Goal: Task Accomplishment & Management: Use online tool/utility

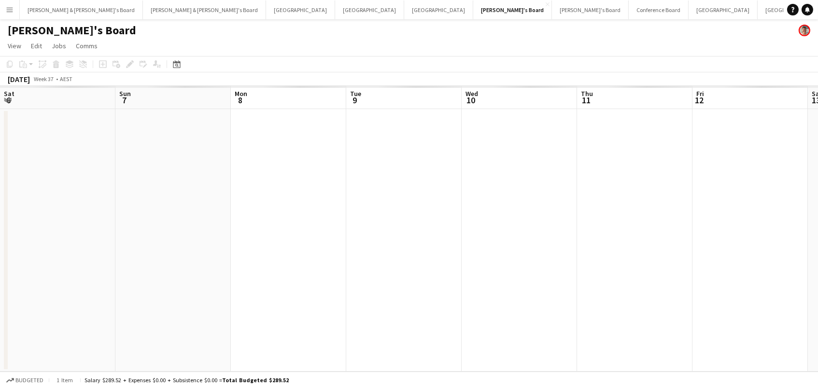
scroll to position [0, 280]
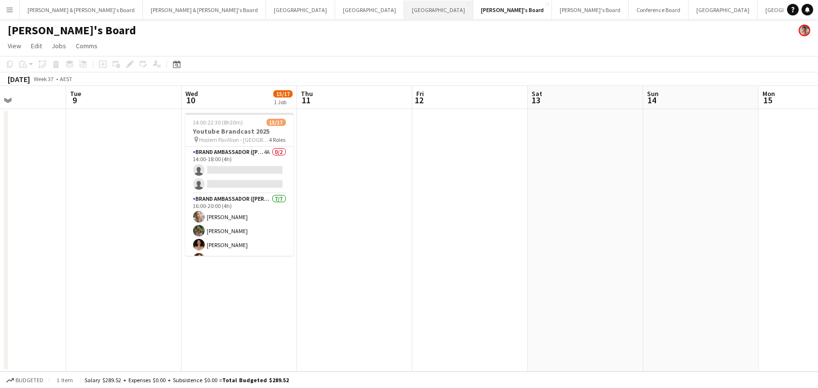
click at [404, 7] on button "Melbourne Close" at bounding box center [438, 9] width 69 height 19
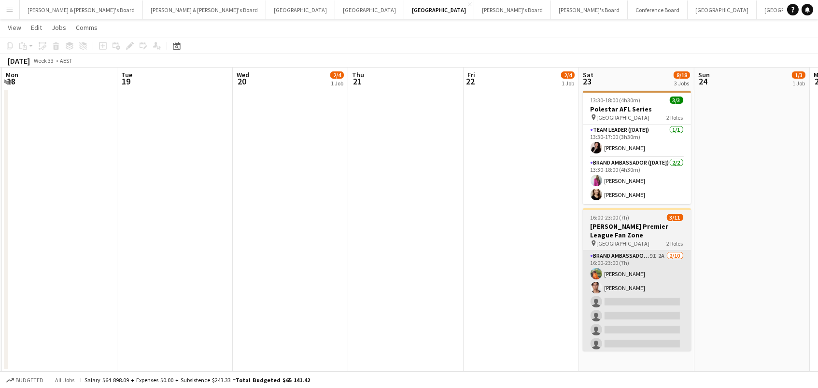
scroll to position [152, 0]
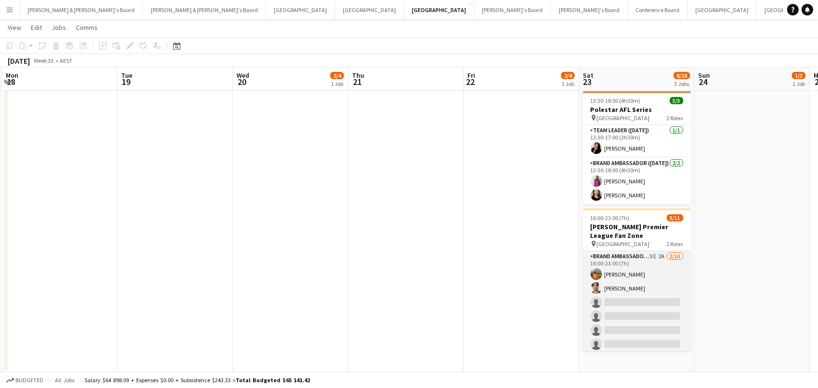
click at [629, 298] on app-card-role "Brand Ambassador (Saturday) 9I 2A 2/10 16:00-23:00 (7h) Lauren Freeman Valentin…" at bounding box center [637, 330] width 108 height 159
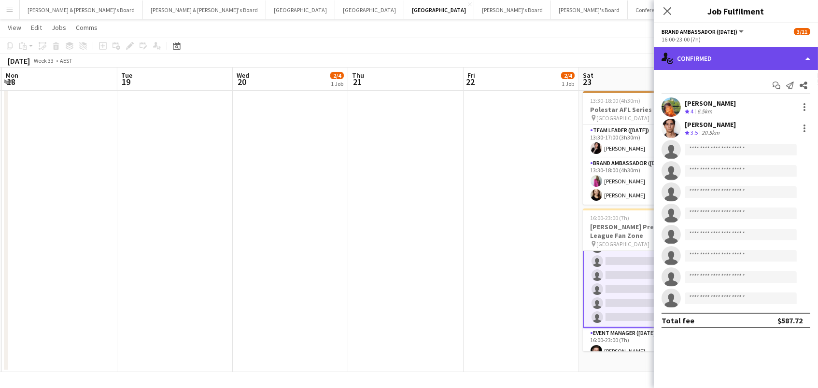
scroll to position [83, 0]
click at [744, 58] on div "single-neutral-actions-check-2 Confirmed" at bounding box center [736, 58] width 164 height 23
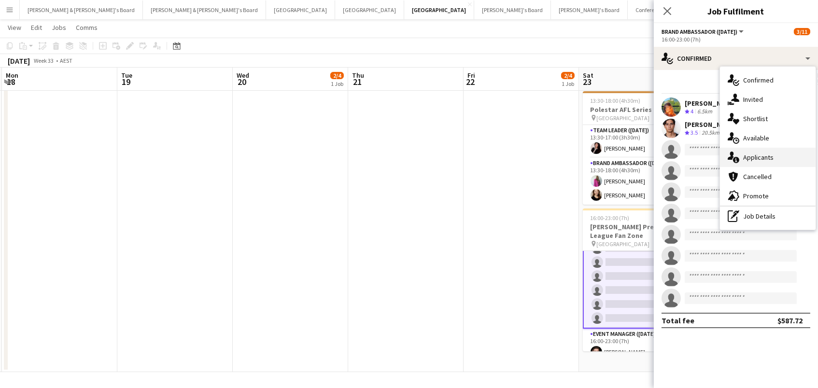
click at [764, 152] on div "single-neutral-actions-information Applicants" at bounding box center [768, 157] width 96 height 19
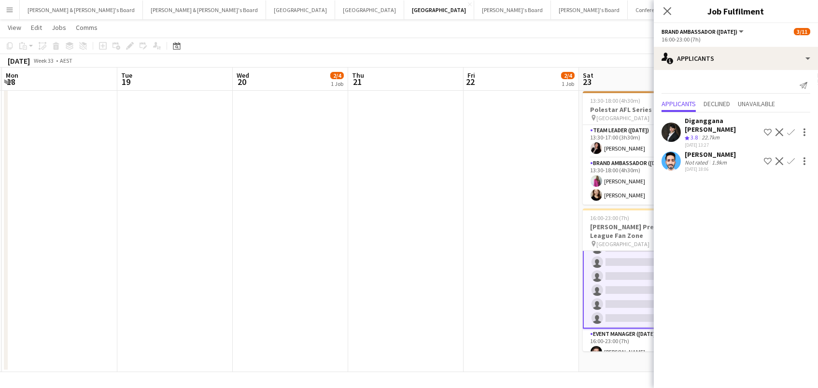
scroll to position [0, 459]
click at [448, 238] on app-date-cell at bounding box center [405, 164] width 115 height 416
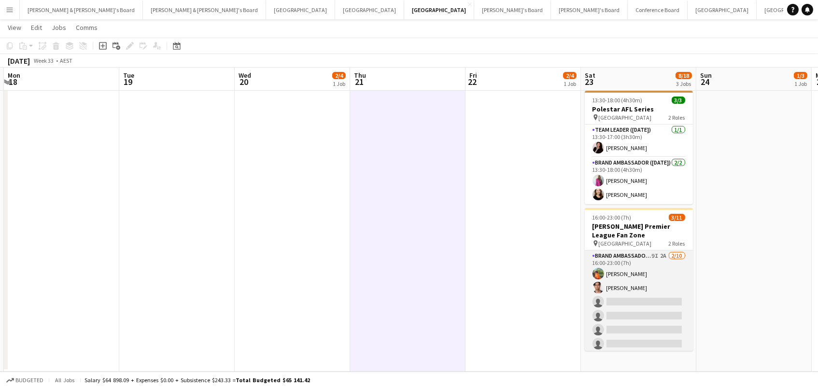
scroll to position [152, 0]
click at [645, 277] on app-card-role "Brand Ambassador (Saturday) 9I 2A 2/10 16:00-23:00 (7h) Lauren Freeman Valentin…" at bounding box center [639, 330] width 108 height 159
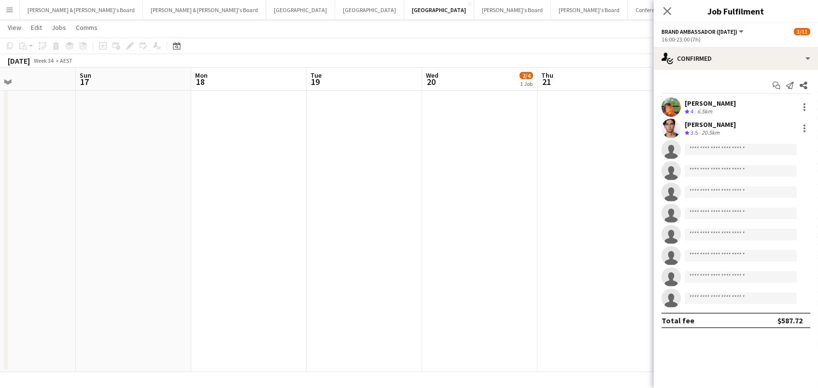
scroll to position [0, 281]
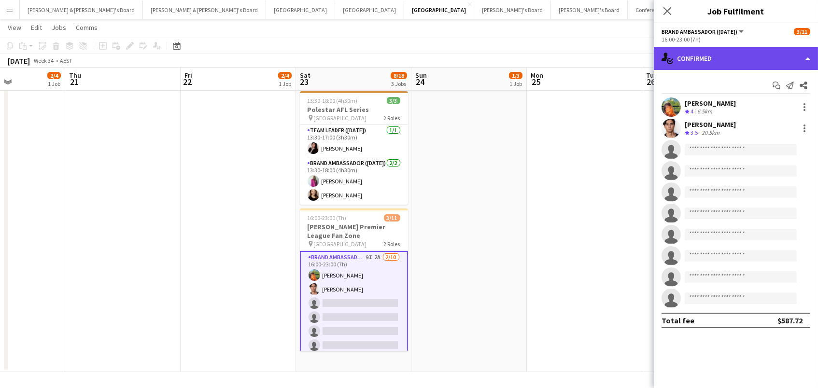
click at [743, 51] on div "single-neutral-actions-check-2 Confirmed" at bounding box center [736, 58] width 164 height 23
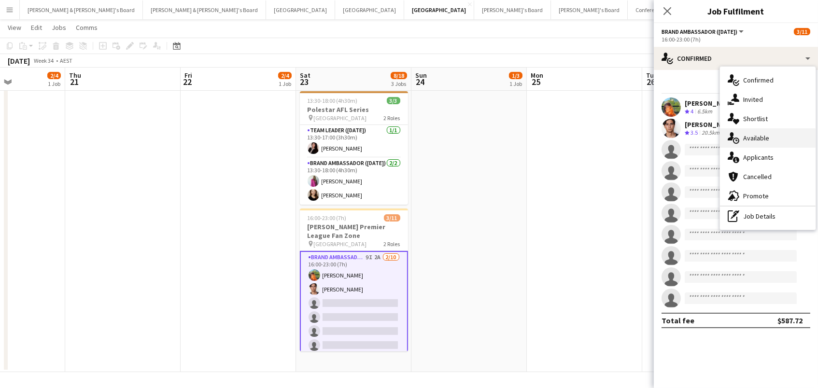
click at [767, 142] on div "single-neutral-actions-upload Available" at bounding box center [768, 137] width 96 height 19
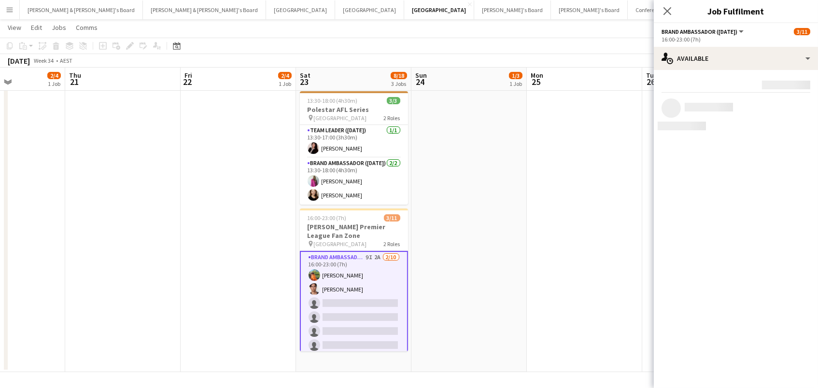
scroll to position [152, 0]
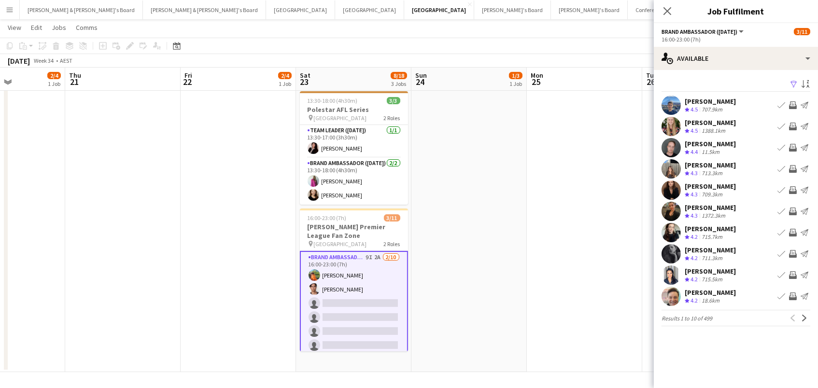
click at [793, 79] on button "Filter" at bounding box center [793, 85] width 12 height 12
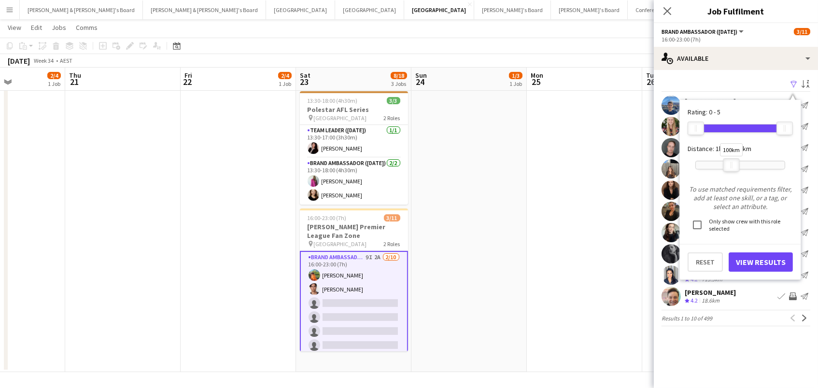
drag, startPoint x: 784, startPoint y: 162, endPoint x: 733, endPoint y: 166, distance: 51.3
click at [733, 166] on div "100km" at bounding box center [731, 165] width 16 height 14
click at [754, 258] on button "View Results" at bounding box center [760, 261] width 64 height 19
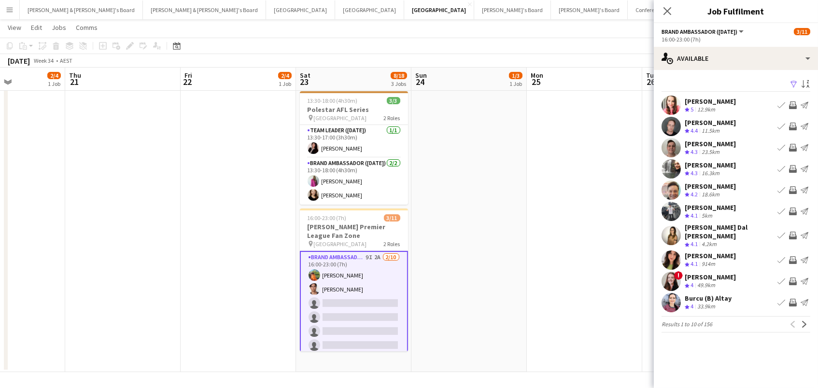
click at [791, 256] on app-icon "Invite crew" at bounding box center [793, 260] width 8 height 8
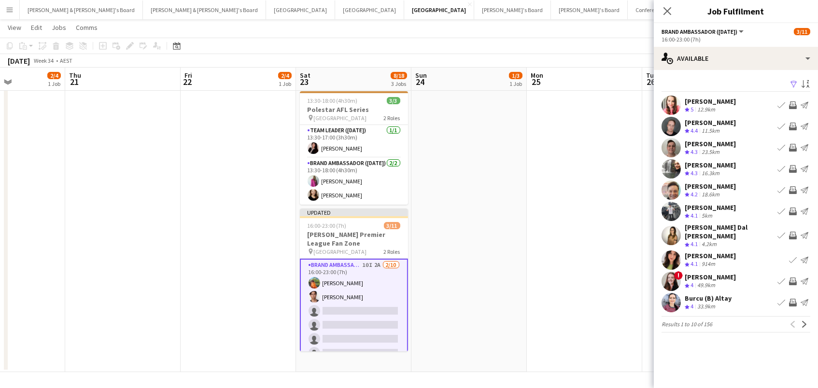
click at [791, 232] on app-icon "Invite crew" at bounding box center [793, 236] width 8 height 8
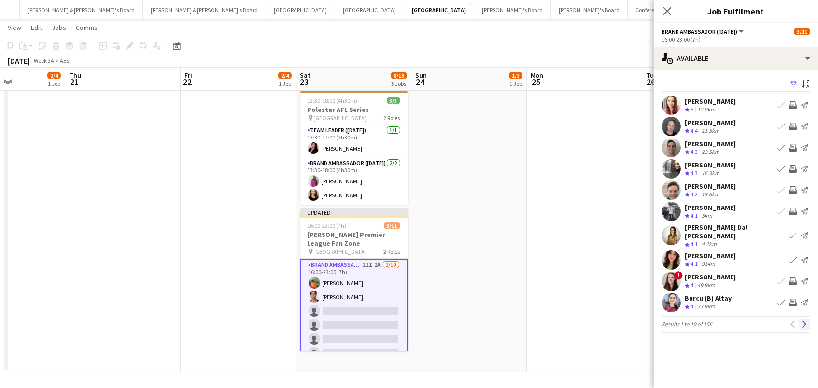
click at [803, 321] on app-icon "Next" at bounding box center [804, 324] width 7 height 7
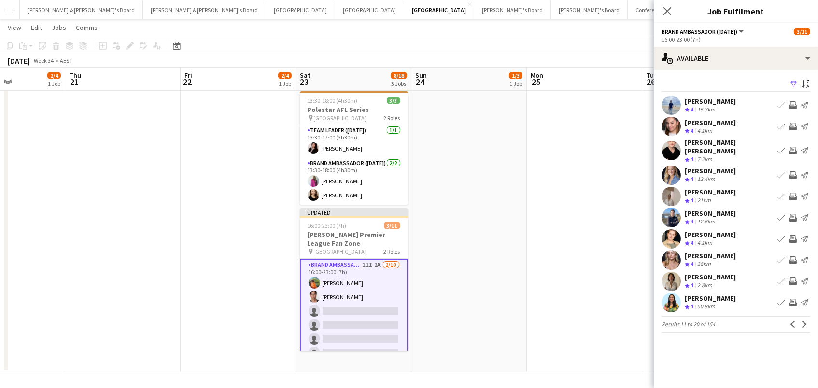
click at [492, 230] on app-date-cell "08:00-17:00 (9h) 1/3 Mazda @ 4 x 4 Show pin Melbourne Showgrounds 2 Roles Event…" at bounding box center [468, 164] width 115 height 416
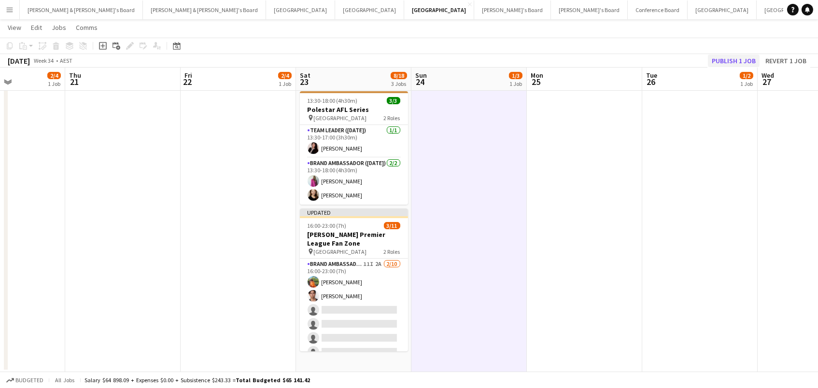
click at [726, 56] on button "Publish 1 job" at bounding box center [734, 61] width 52 height 13
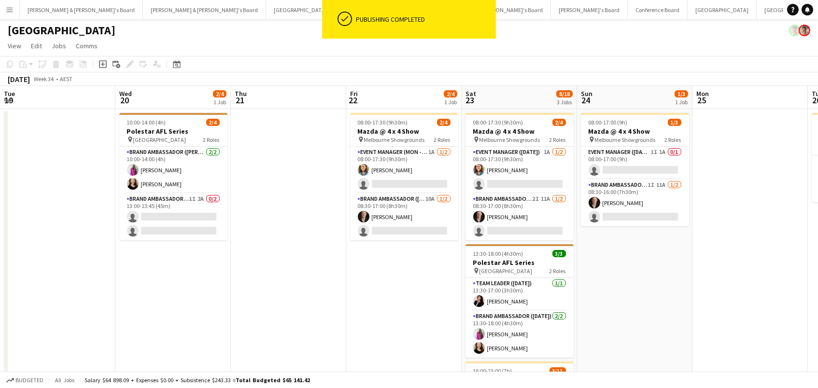
scroll to position [0, 290]
